Goal: Navigation & Orientation: Find specific page/section

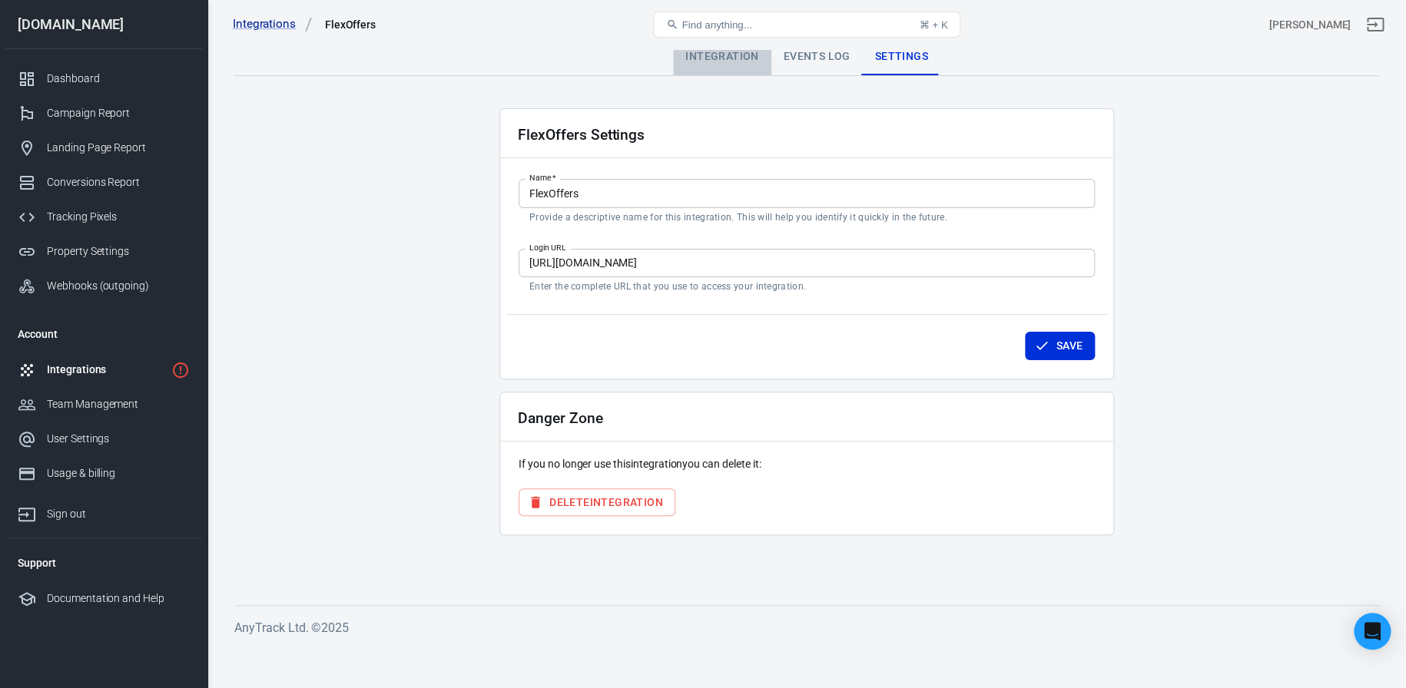
click at [706, 58] on div "Integration" at bounding box center [722, 56] width 98 height 37
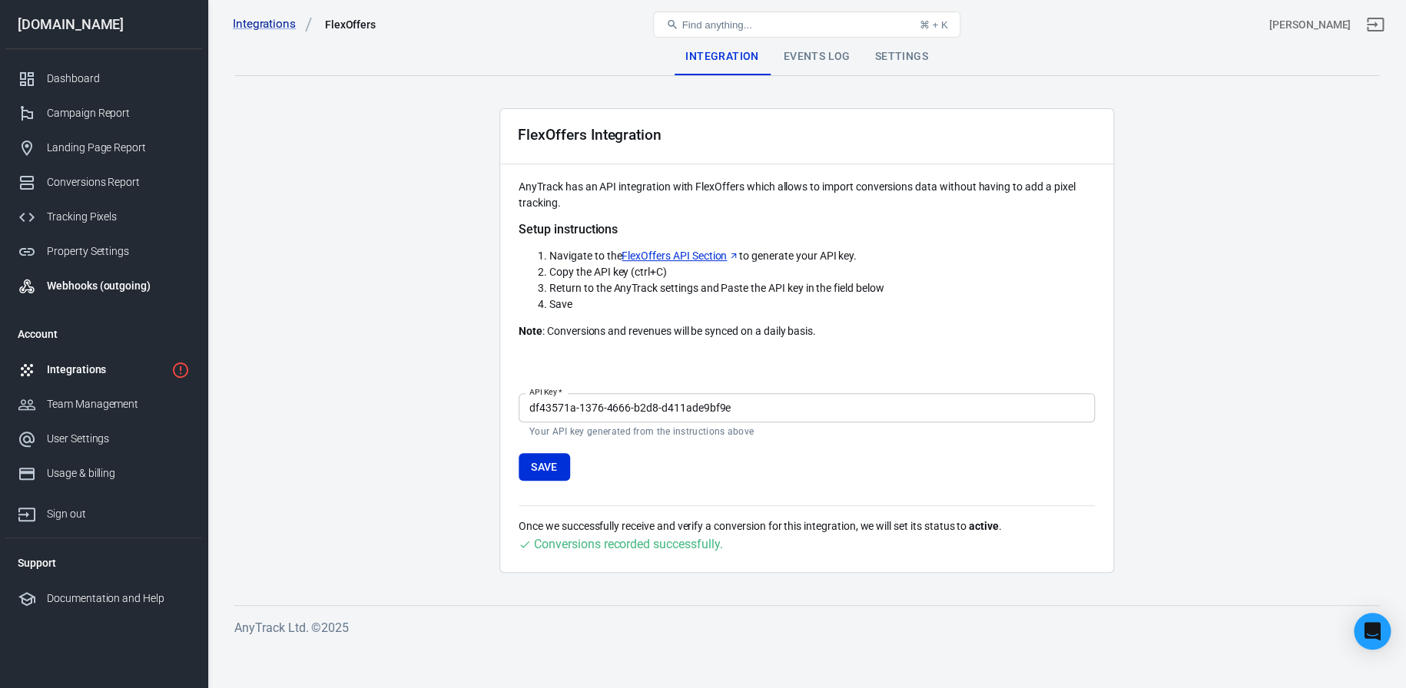
click at [58, 299] on link "Webhooks (outgoing)" at bounding box center [103, 286] width 197 height 35
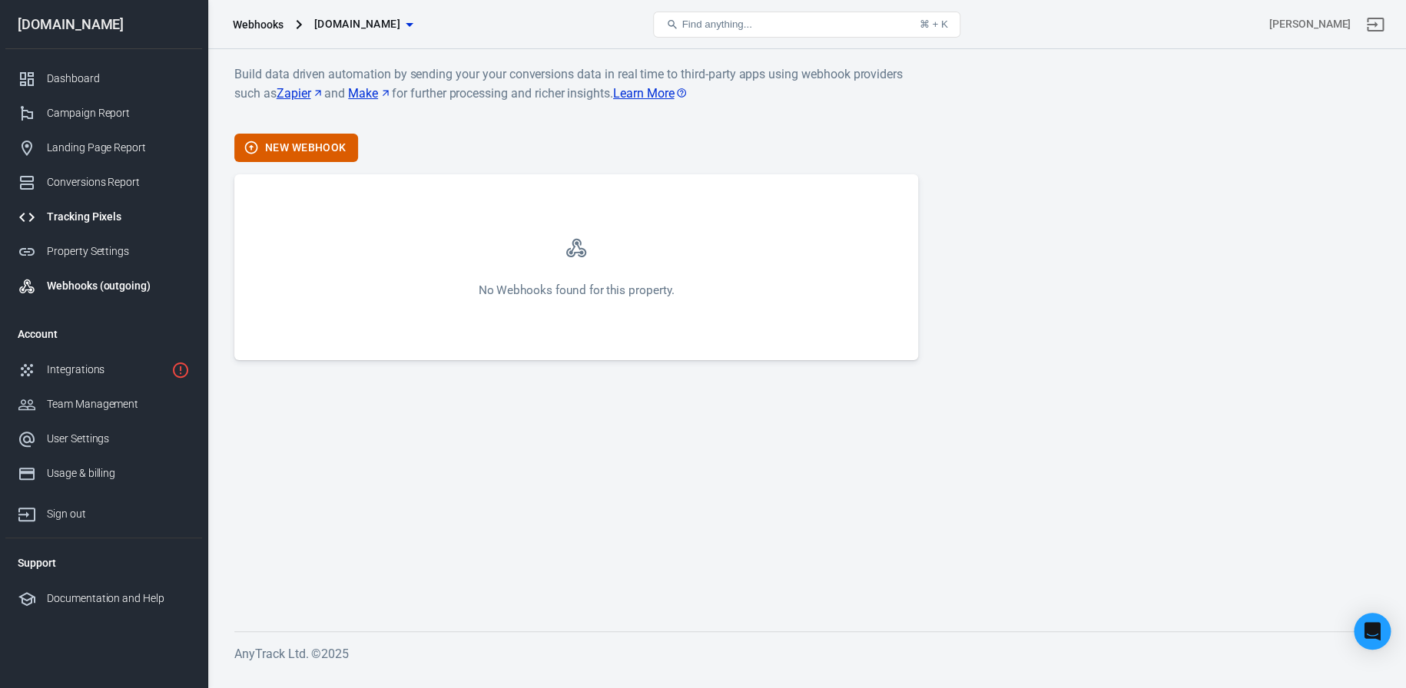
click at [68, 224] on div "Tracking Pixels" at bounding box center [118, 217] width 143 height 16
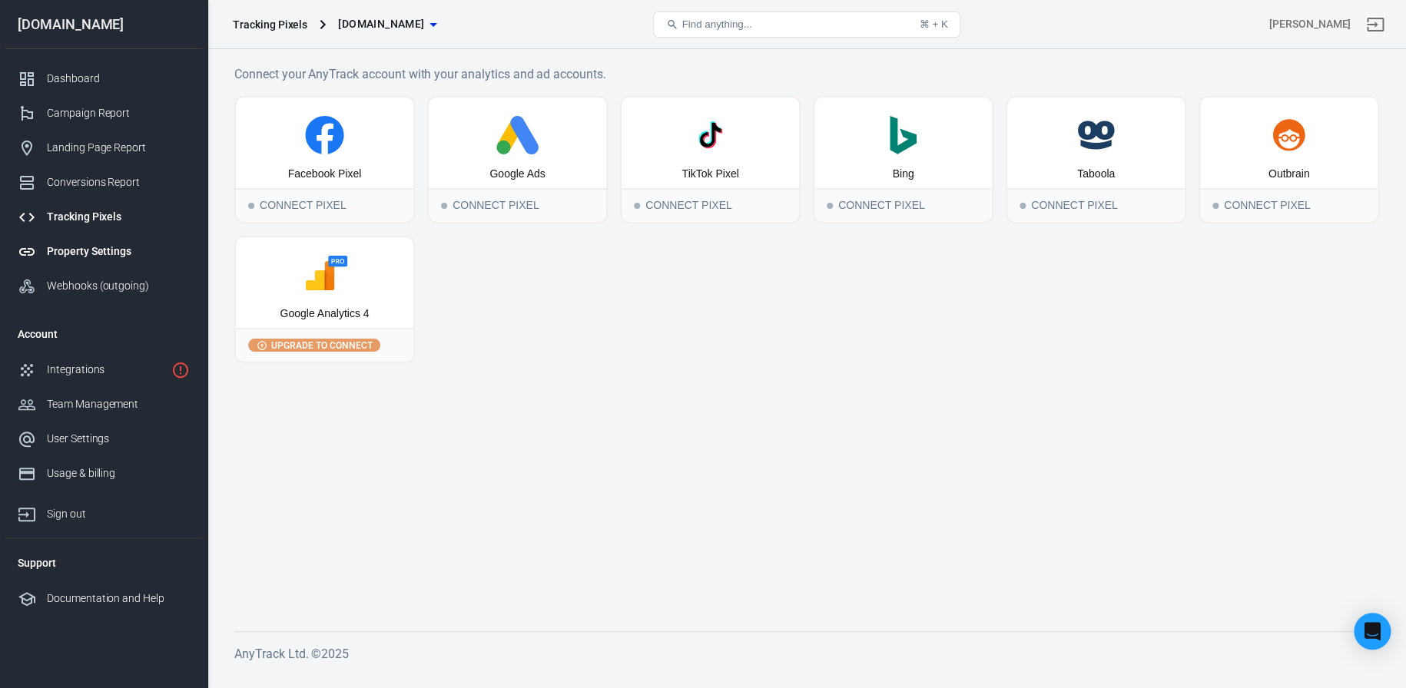
click at [80, 254] on div "Property Settings" at bounding box center [118, 252] width 143 height 16
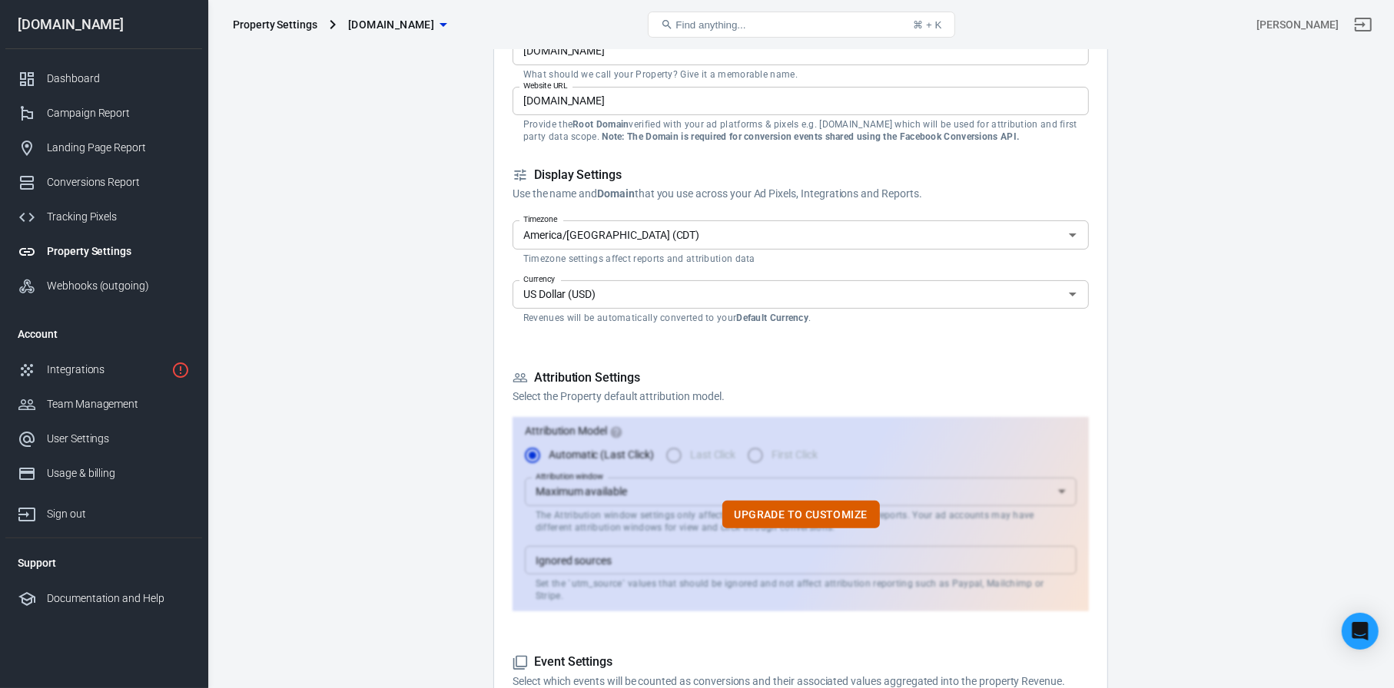
scroll to position [137, 0]
click at [120, 363] on div "Integrations" at bounding box center [106, 370] width 118 height 16
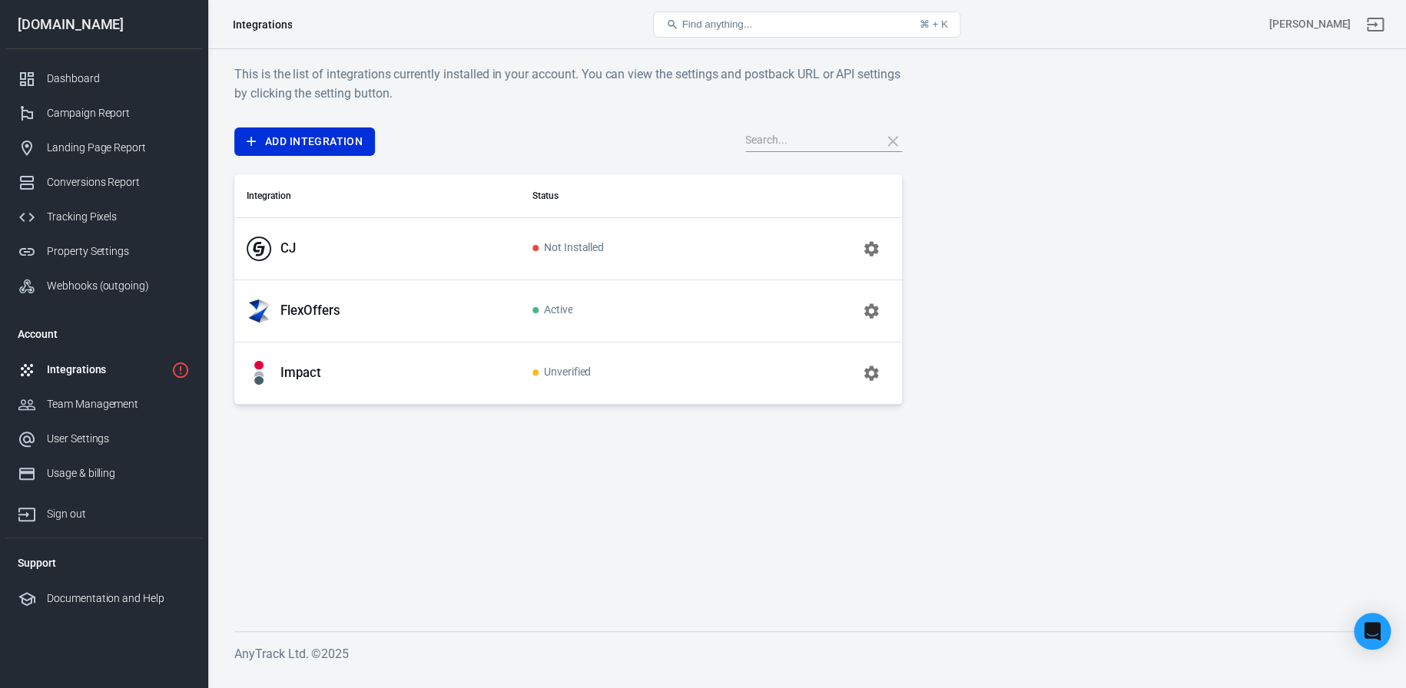
click at [297, 303] on p "FlexOffers" at bounding box center [310, 311] width 60 height 16
